Goal: Task Accomplishment & Management: Use online tool/utility

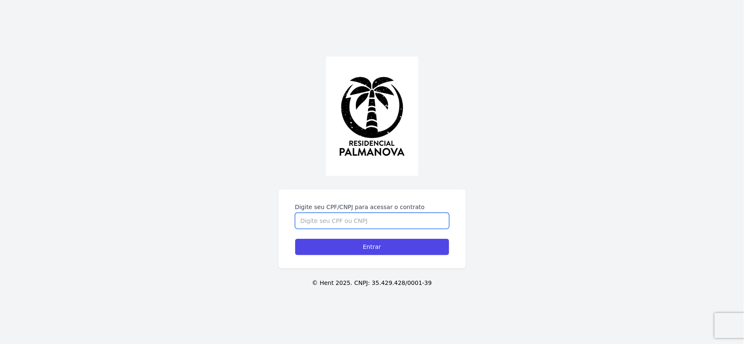
click at [350, 219] on input "Digite seu CPF/CNPJ para acessar o contrato" at bounding box center [372, 221] width 154 height 16
type input "21818214881"
click at [295, 239] on input "Entrar" at bounding box center [372, 247] width 154 height 16
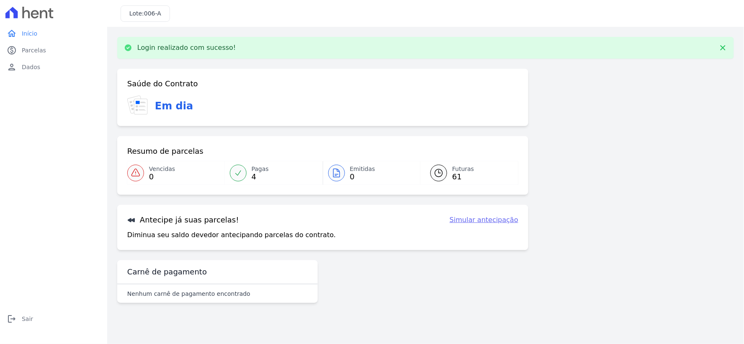
click at [341, 170] on icon at bounding box center [337, 173] width 10 height 10
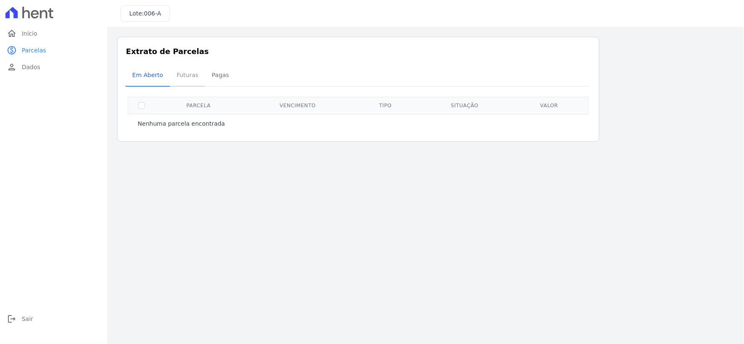
click at [187, 74] on span "Futuras" at bounding box center [188, 75] width 32 height 17
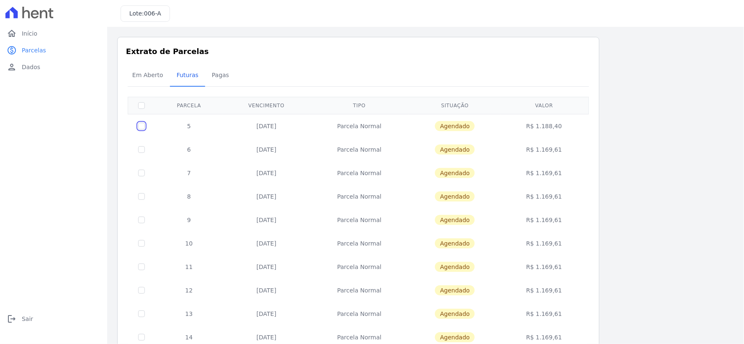
click at [141, 128] on input "checkbox" at bounding box center [141, 126] width 7 height 7
checkbox input "true"
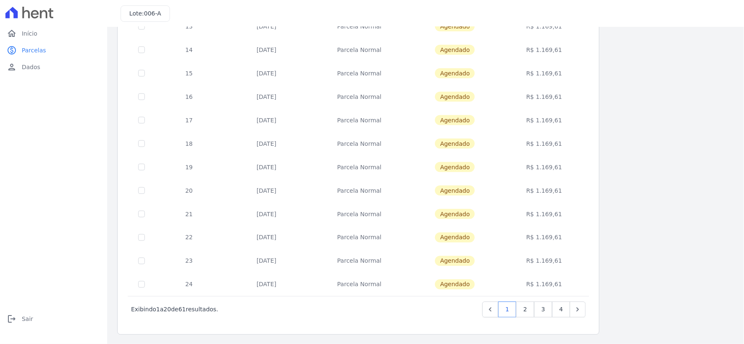
scroll to position [10, 0]
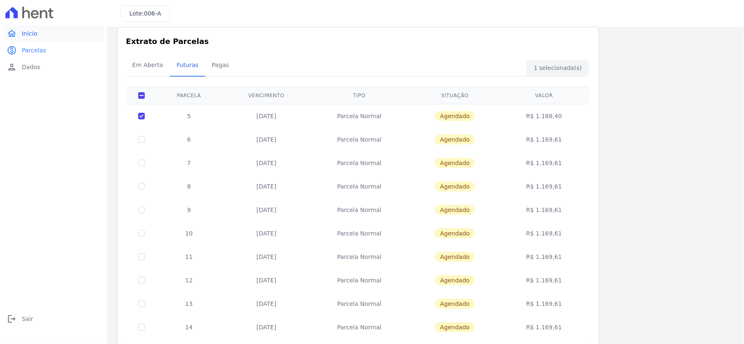
click at [31, 35] on span "Início" at bounding box center [29, 33] width 15 height 8
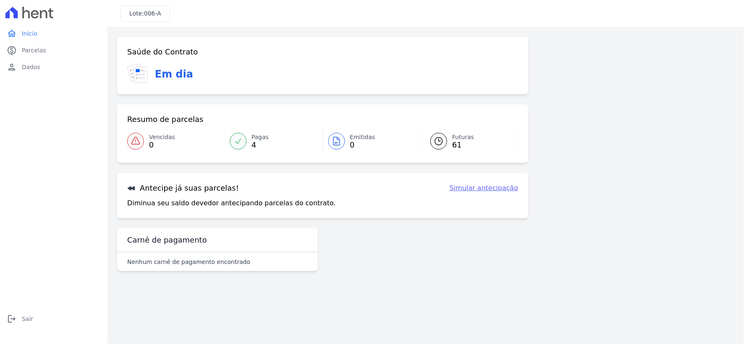
click at [495, 188] on link "Simular antecipação" at bounding box center [484, 188] width 69 height 10
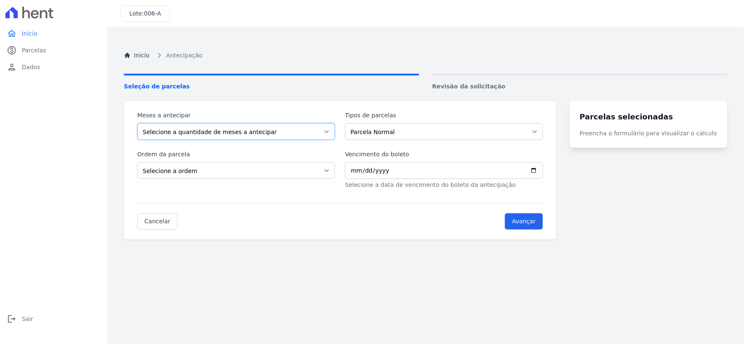
click at [331, 131] on select "Selecione a quantidade de meses a antecipar 1 2 3 4 5 6 7 8 9 10 11 12 13 14 15…" at bounding box center [236, 131] width 198 height 17
select select "1"
click at [137, 123] on select "Selecione a quantidade de meses a antecipar 1 2 3 4 5 6 7 8 9 10 11 12 13 14 15…" at bounding box center [236, 131] width 198 height 17
click at [335, 170] on select "Selecione a ordem Últimas parcelas Primeiras parcelas" at bounding box center [236, 170] width 198 height 17
select select "beginning"
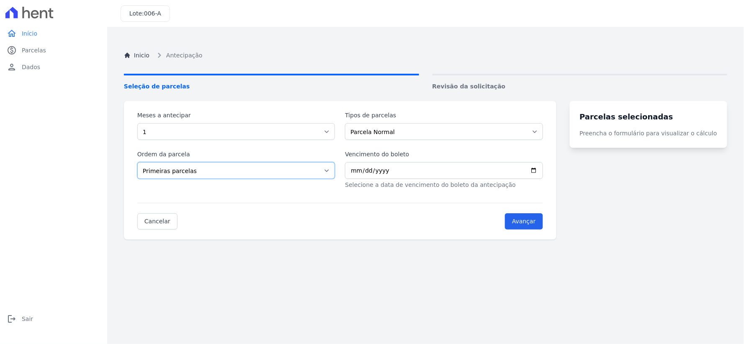
click at [137, 162] on select "Selecione a ordem Últimas parcelas Primeiras parcelas" at bounding box center [236, 170] width 198 height 17
click at [422, 178] on input "Vencimento do boleto" at bounding box center [444, 170] width 198 height 17
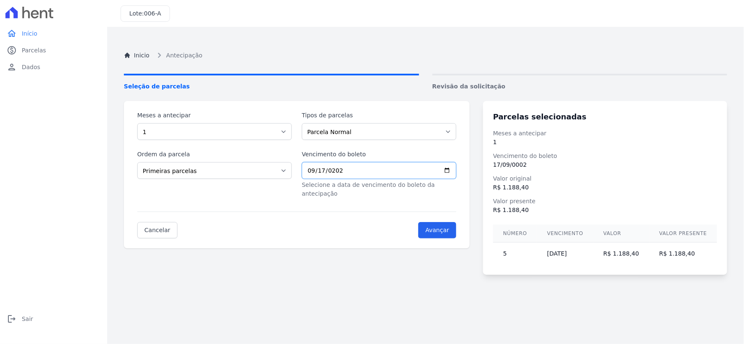
type input "[DATE]"
click at [452, 222] on input "Avançar" at bounding box center [437, 230] width 38 height 16
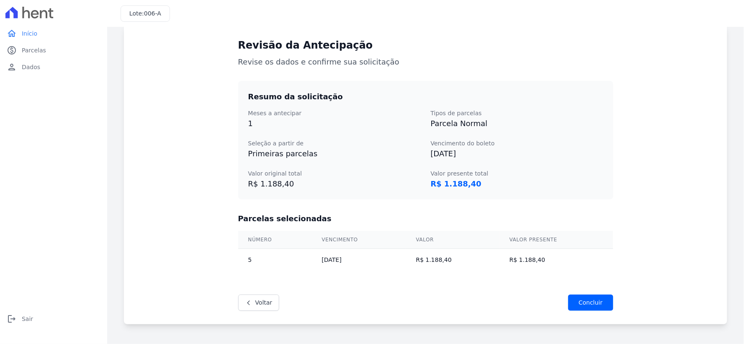
scroll to position [80, 0]
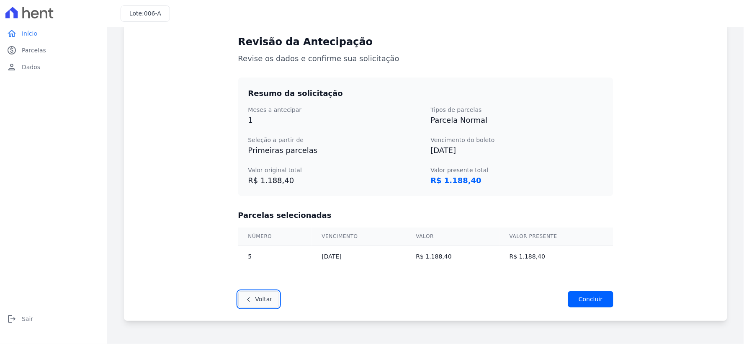
click at [262, 297] on link "Voltar" at bounding box center [258, 299] width 41 height 16
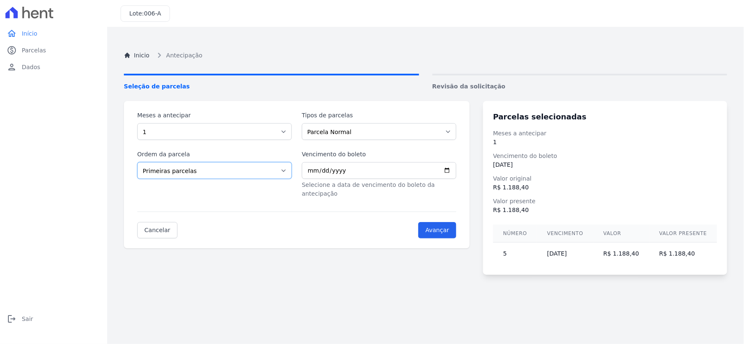
click at [287, 172] on select "Últimas parcelas Primeiras parcelas" at bounding box center [214, 170] width 154 height 17
select select "ending"
click at [137, 162] on select "Últimas parcelas Primeiras parcelas" at bounding box center [214, 170] width 154 height 17
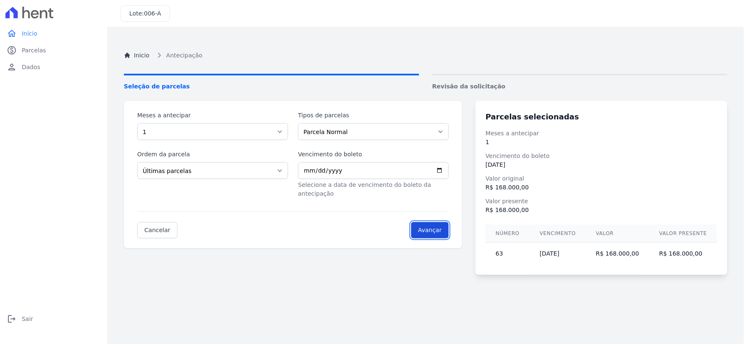
click at [441, 223] on input "Avançar" at bounding box center [430, 230] width 38 height 16
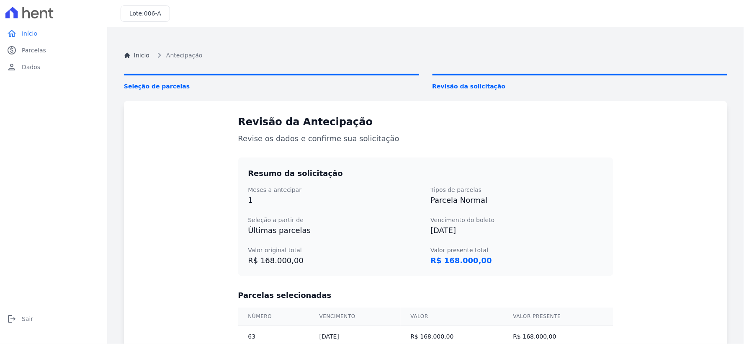
scroll to position [80, 0]
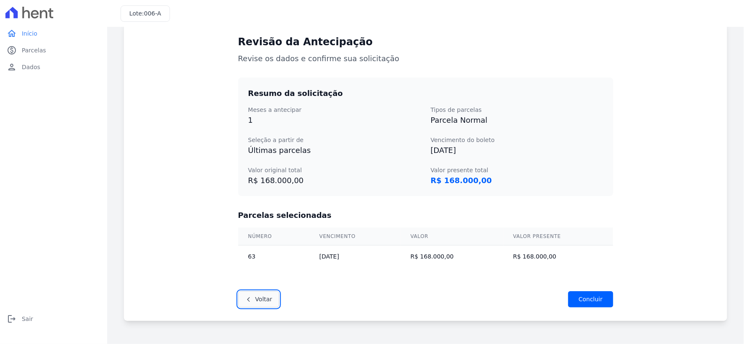
click at [257, 299] on link "Voltar" at bounding box center [258, 299] width 41 height 16
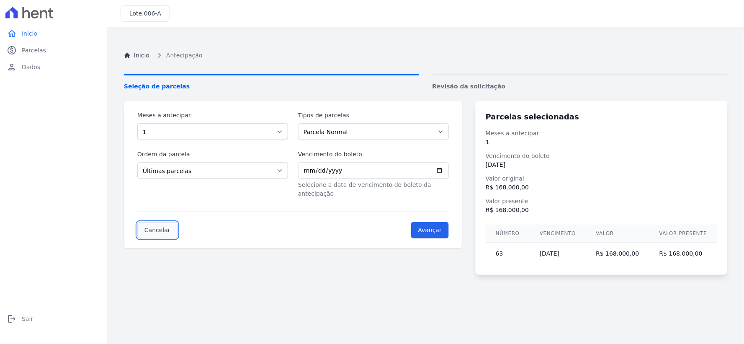
click at [153, 222] on link "Cancelar" at bounding box center [157, 230] width 40 height 16
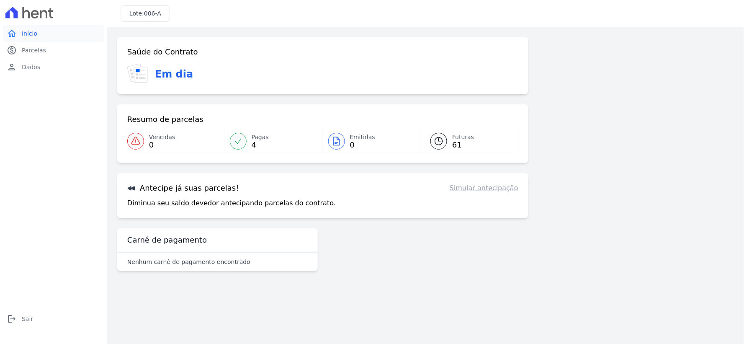
click at [17, 30] on link "home Início" at bounding box center [53, 33] width 100 height 17
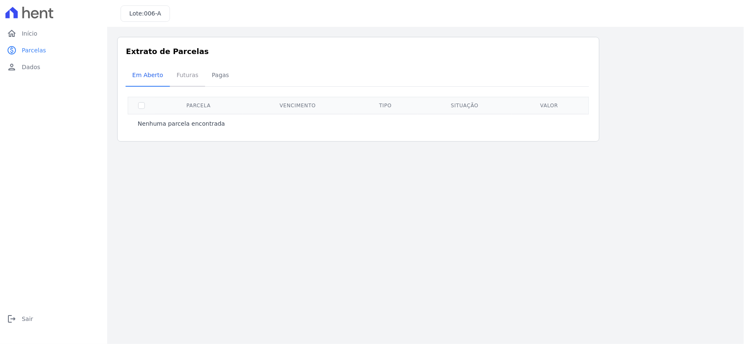
click at [182, 74] on span "Futuras" at bounding box center [188, 75] width 32 height 17
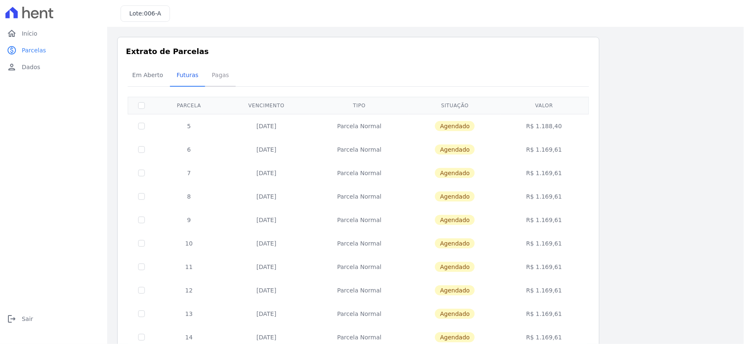
click at [208, 76] on span "Pagas" at bounding box center [220, 75] width 27 height 17
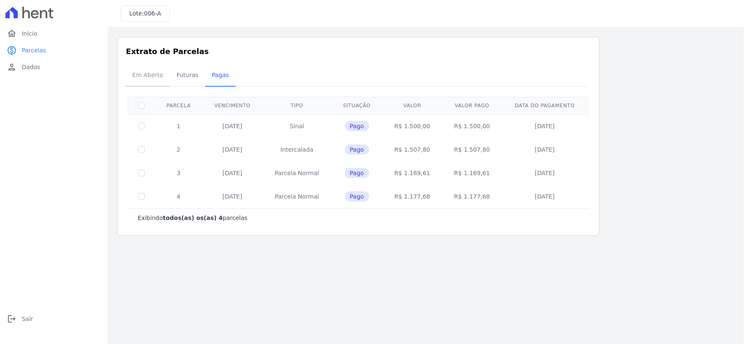
click at [149, 75] on span "Em Aberto" at bounding box center [147, 75] width 41 height 17
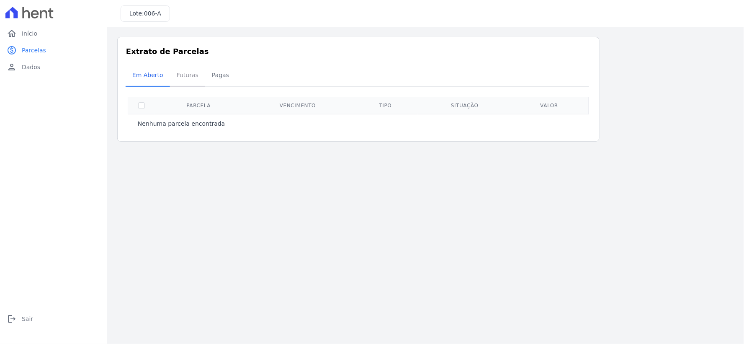
click at [181, 77] on span "Futuras" at bounding box center [188, 75] width 32 height 17
